Goal: Task Accomplishment & Management: Use online tool/utility

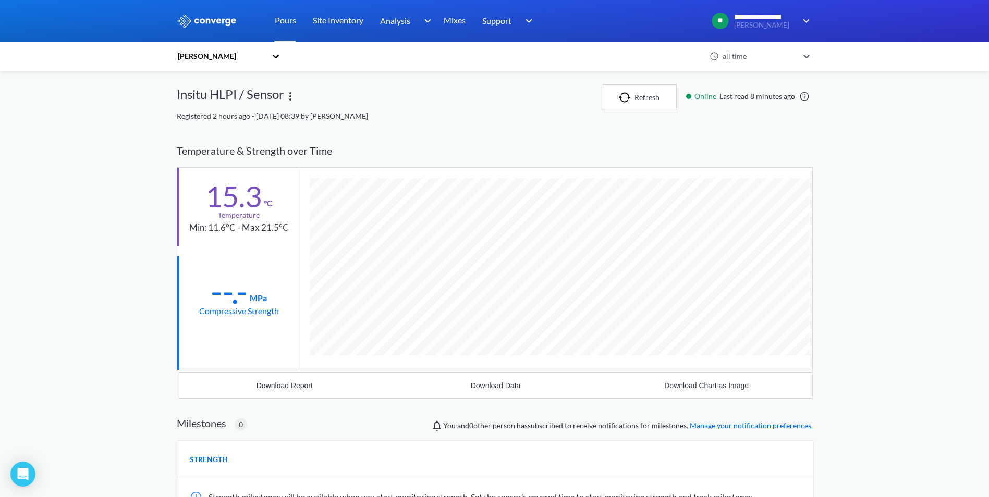
scroll to position [630, 636]
click at [650, 93] on button "Refresh" at bounding box center [638, 97] width 75 height 26
click at [288, 97] on img at bounding box center [290, 96] width 13 height 13
click at [265, 96] on div "Edit" at bounding box center [263, 97] width 67 height 20
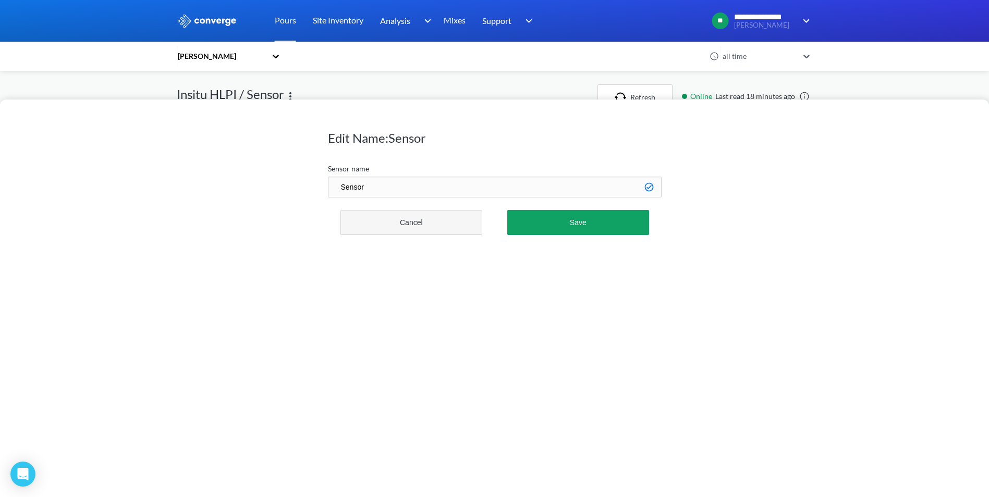
click at [433, 230] on button "Cancel" at bounding box center [411, 222] width 142 height 25
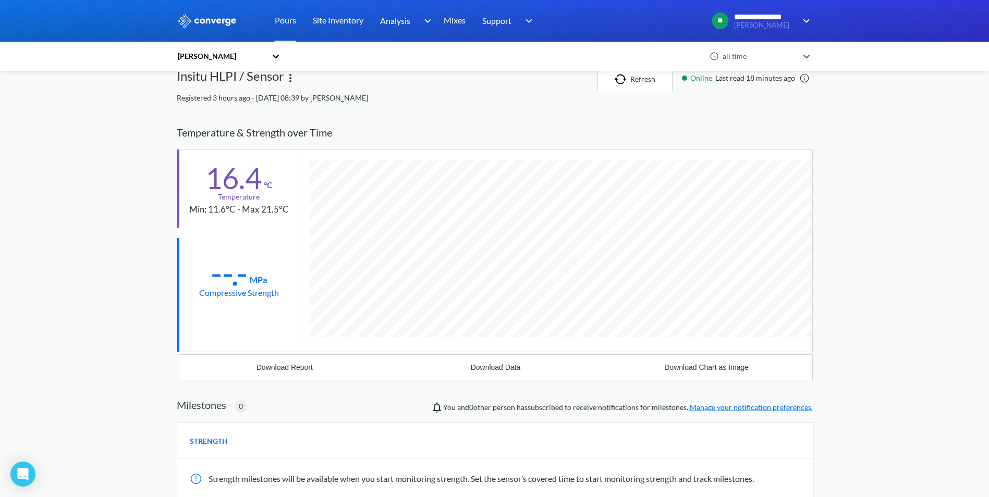
scroll to position [0, 0]
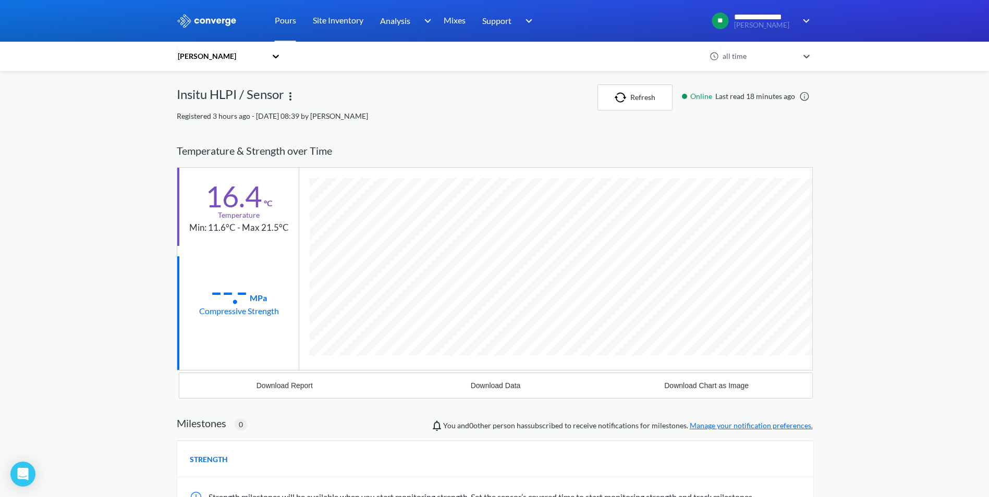
click at [784, 63] on div "all time" at bounding box center [760, 56] width 82 height 24
click at [753, 195] on div "All relevant time" at bounding box center [766, 197] width 94 height 20
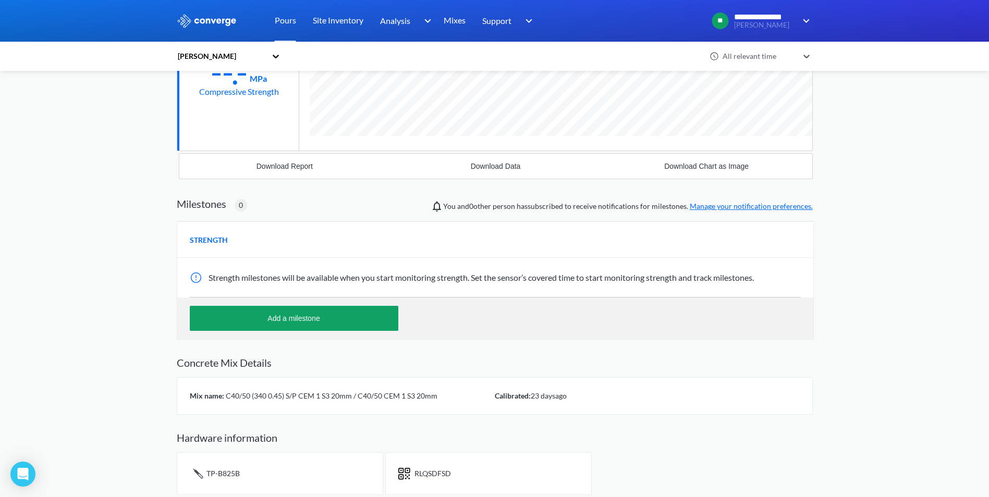
scroll to position [245, 0]
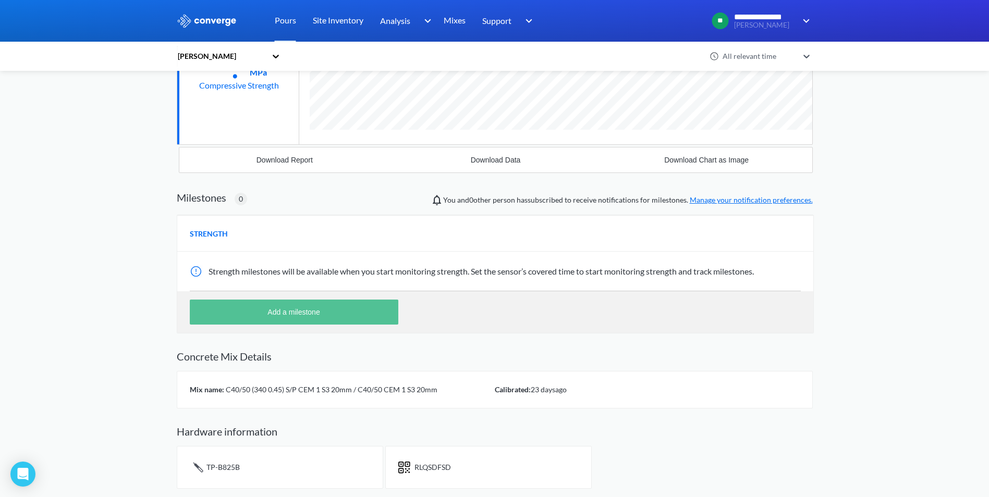
click at [277, 303] on button "Add a milestone" at bounding box center [294, 312] width 208 height 25
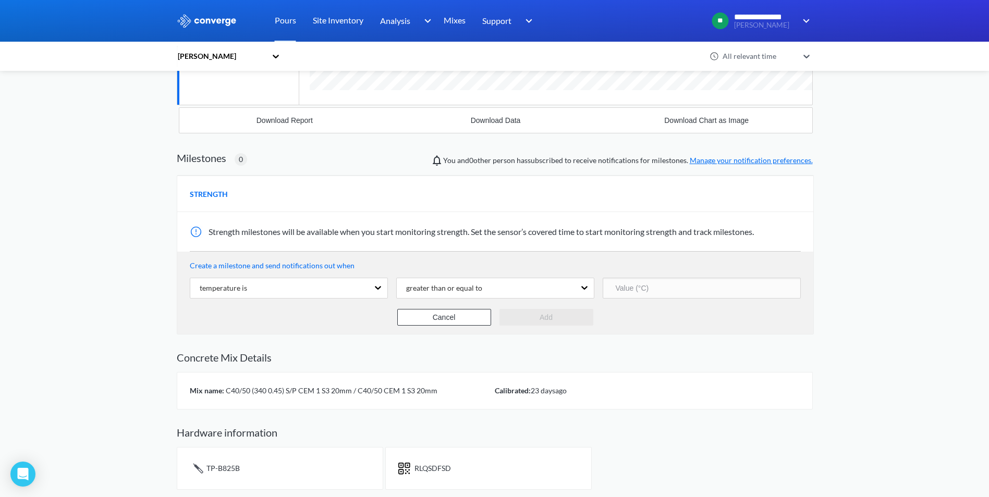
scroll to position [286, 0]
click at [377, 288] on icon at bounding box center [378, 286] width 10 height 10
click at [132, 292] on div "**********" at bounding box center [494, 105] width 989 height 783
click at [474, 282] on div "greater than or equal to" at bounding box center [440, 286] width 84 height 11
click at [463, 284] on div "greater than or equal to" at bounding box center [440, 286] width 84 height 11
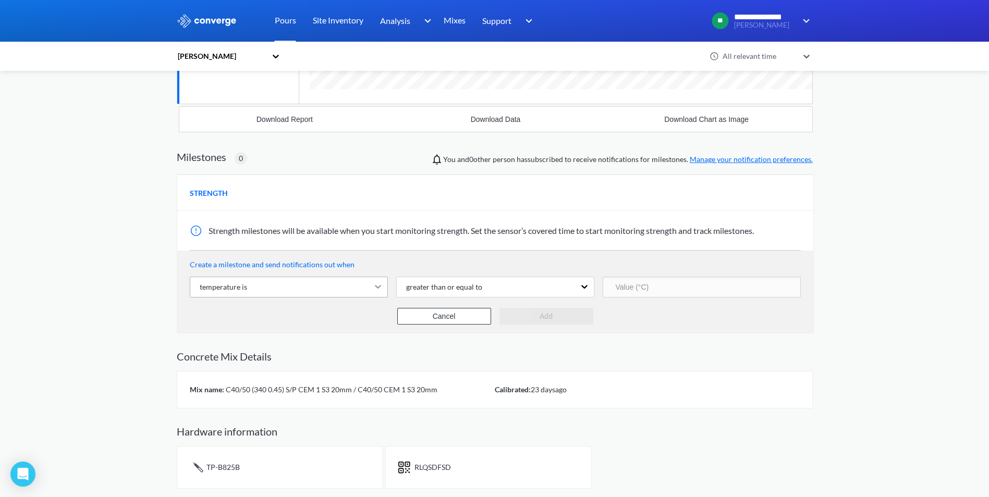
click at [374, 285] on icon at bounding box center [378, 286] width 10 height 10
click at [365, 285] on div "temperature is" at bounding box center [279, 287] width 178 height 20
click at [315, 315] on div "Cancel Add" at bounding box center [495, 316] width 611 height 17
click at [451, 287] on div "greater than or equal to" at bounding box center [440, 286] width 84 height 11
click at [450, 287] on div "greater than or equal to" at bounding box center [440, 286] width 84 height 11
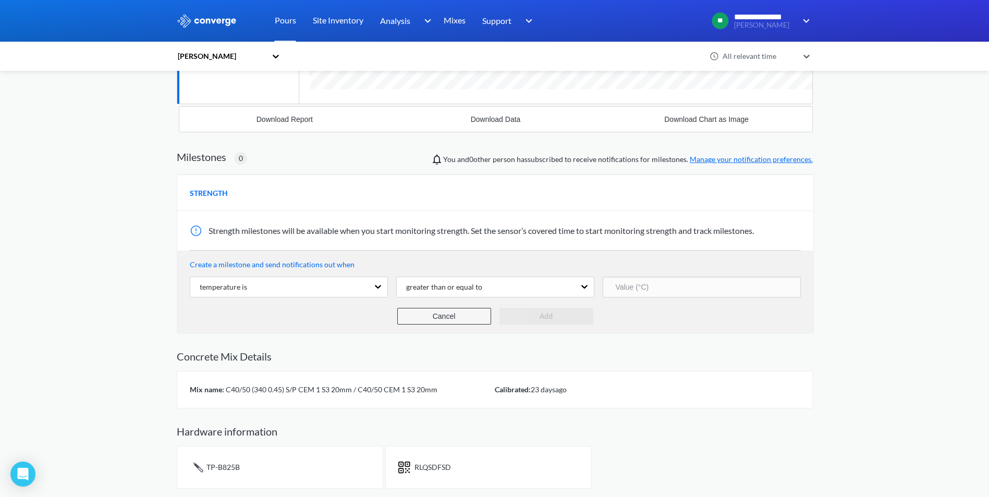
click at [459, 318] on button "Cancel" at bounding box center [444, 316] width 94 height 17
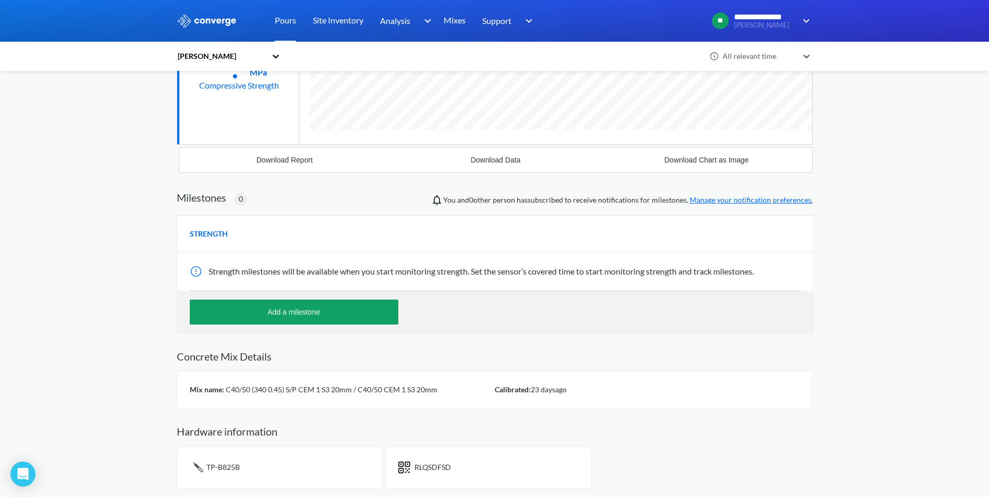
click at [205, 240] on div "STRENGTH" at bounding box center [495, 233] width 636 height 36
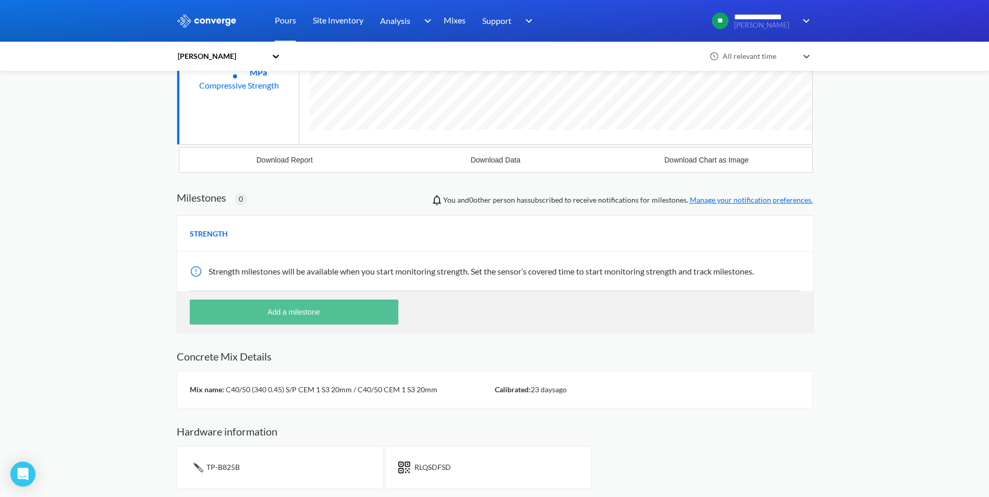
click at [305, 309] on button "Add a milestone" at bounding box center [294, 312] width 208 height 25
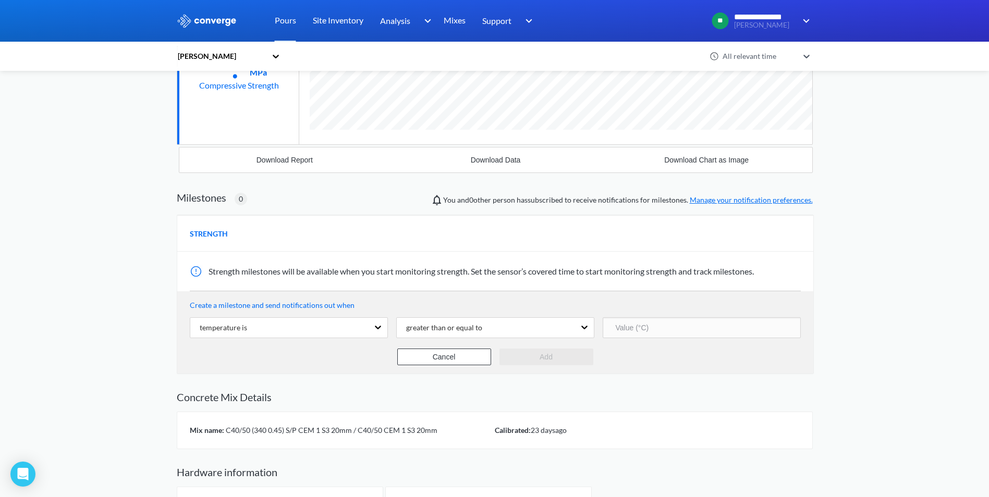
scroll to position [690, 636]
click at [288, 322] on div "temperature is" at bounding box center [279, 328] width 178 height 20
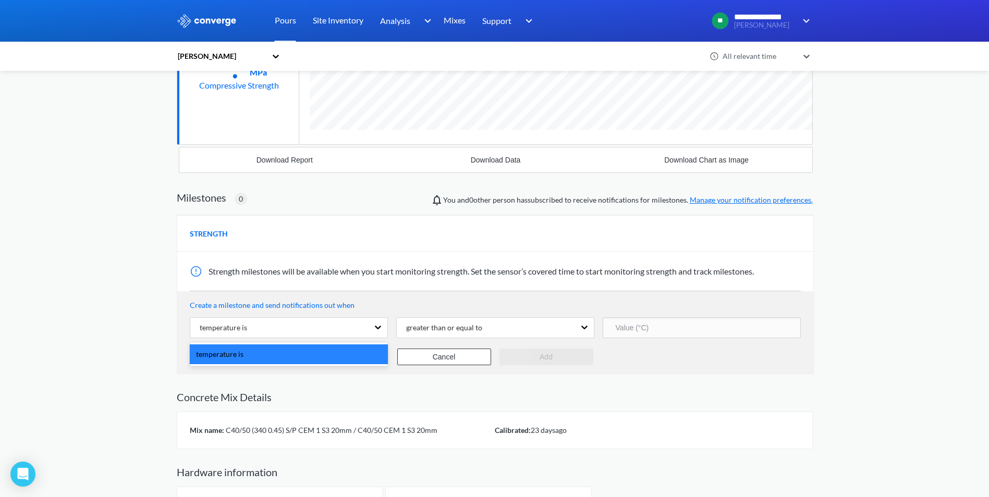
drag, startPoint x: 266, startPoint y: 353, endPoint x: 284, endPoint y: 334, distance: 26.2
click at [266, 352] on div "temperature is" at bounding box center [289, 354] width 198 height 20
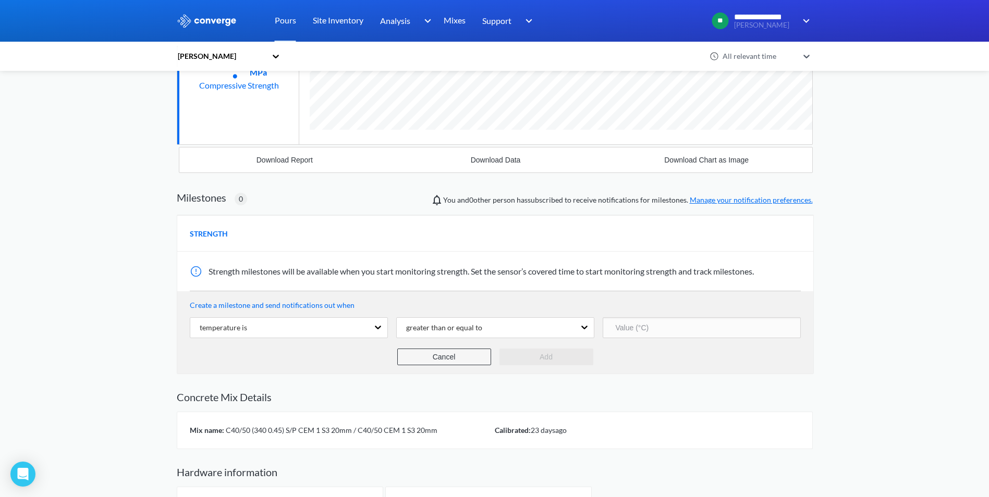
click at [438, 361] on button "Cancel" at bounding box center [444, 357] width 94 height 17
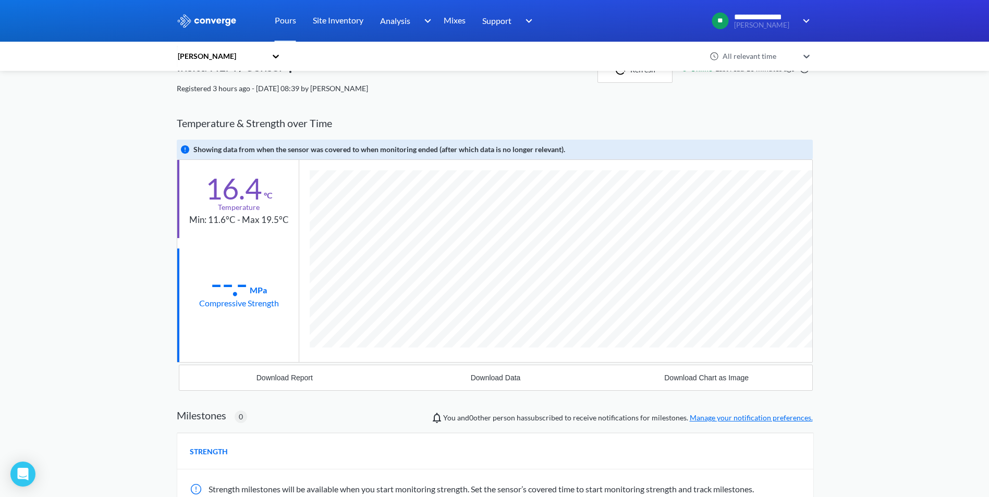
scroll to position [0, 0]
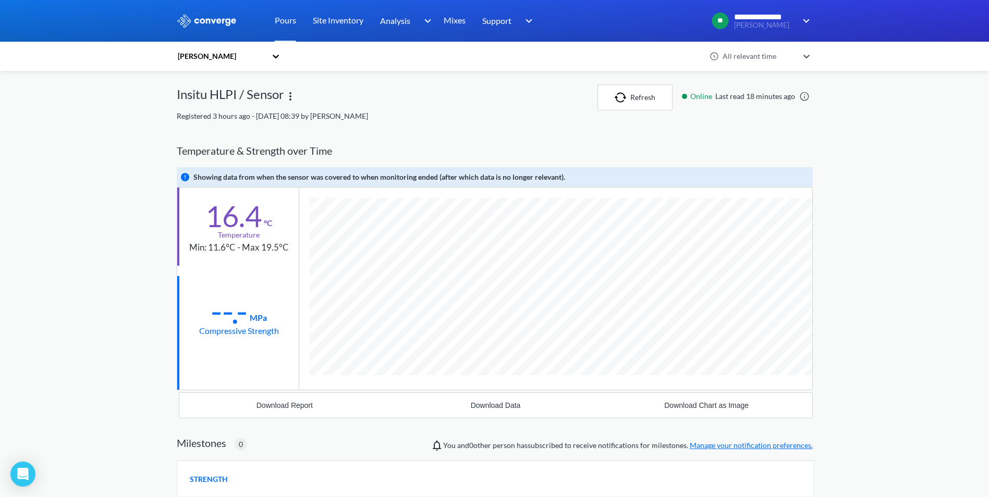
click at [760, 61] on div "All relevant time" at bounding box center [760, 56] width 82 height 24
click at [758, 127] on div "24 hours" at bounding box center [766, 124] width 94 height 20
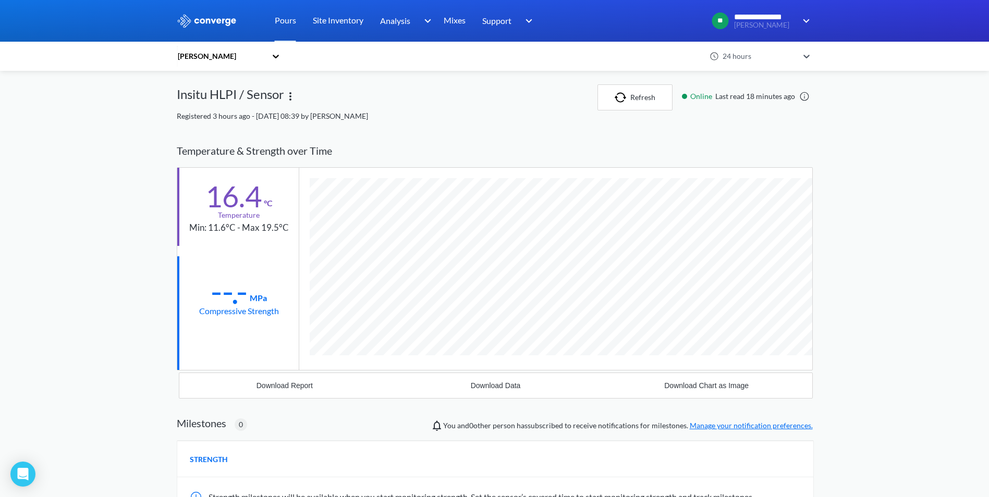
scroll to position [630, 636]
click at [795, 55] on div "24 hours" at bounding box center [759, 56] width 78 height 11
click at [752, 84] on div "1 hour" at bounding box center [766, 85] width 94 height 20
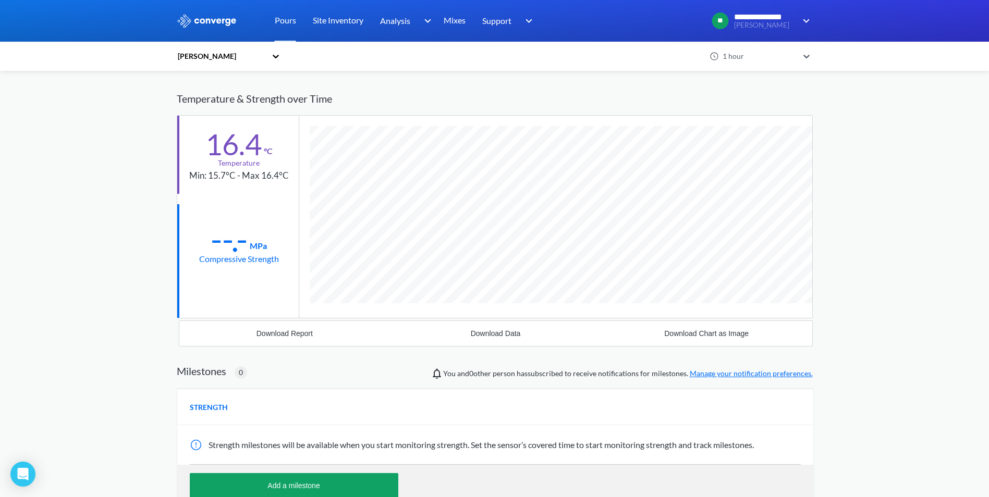
scroll to position [0, 0]
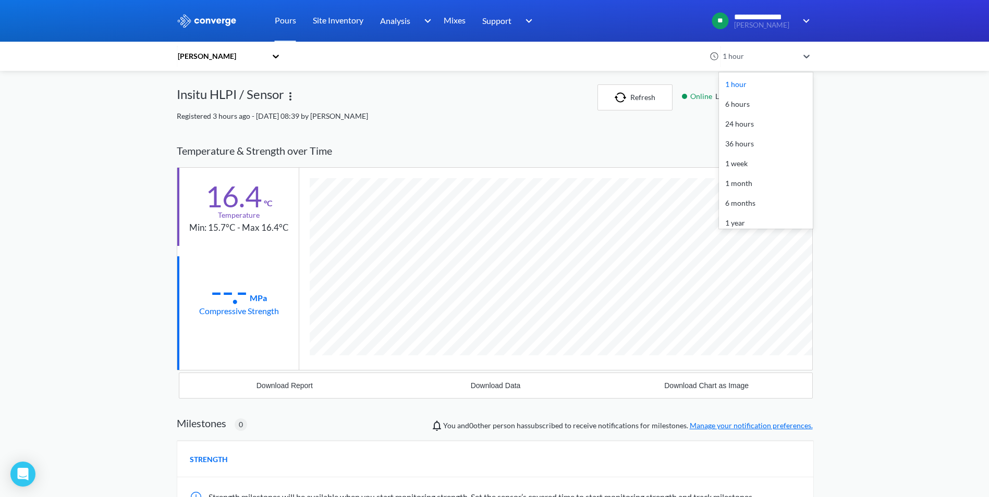
click at [811, 61] on div at bounding box center [806, 56] width 11 height 24
click at [756, 162] on div "1 week" at bounding box center [766, 164] width 94 height 20
